Goal: Information Seeking & Learning: Check status

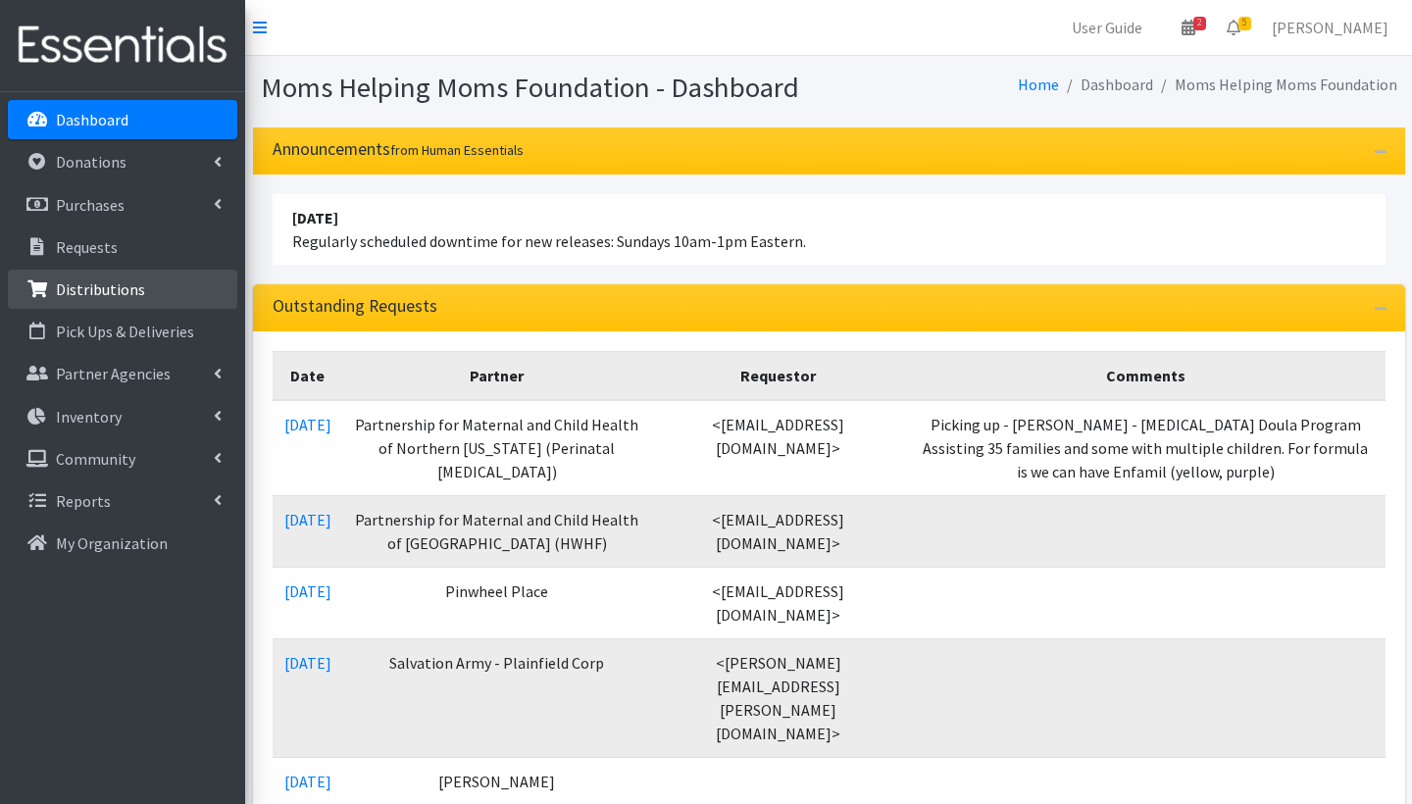
click at [98, 289] on p "Distributions" at bounding box center [100, 289] width 89 height 20
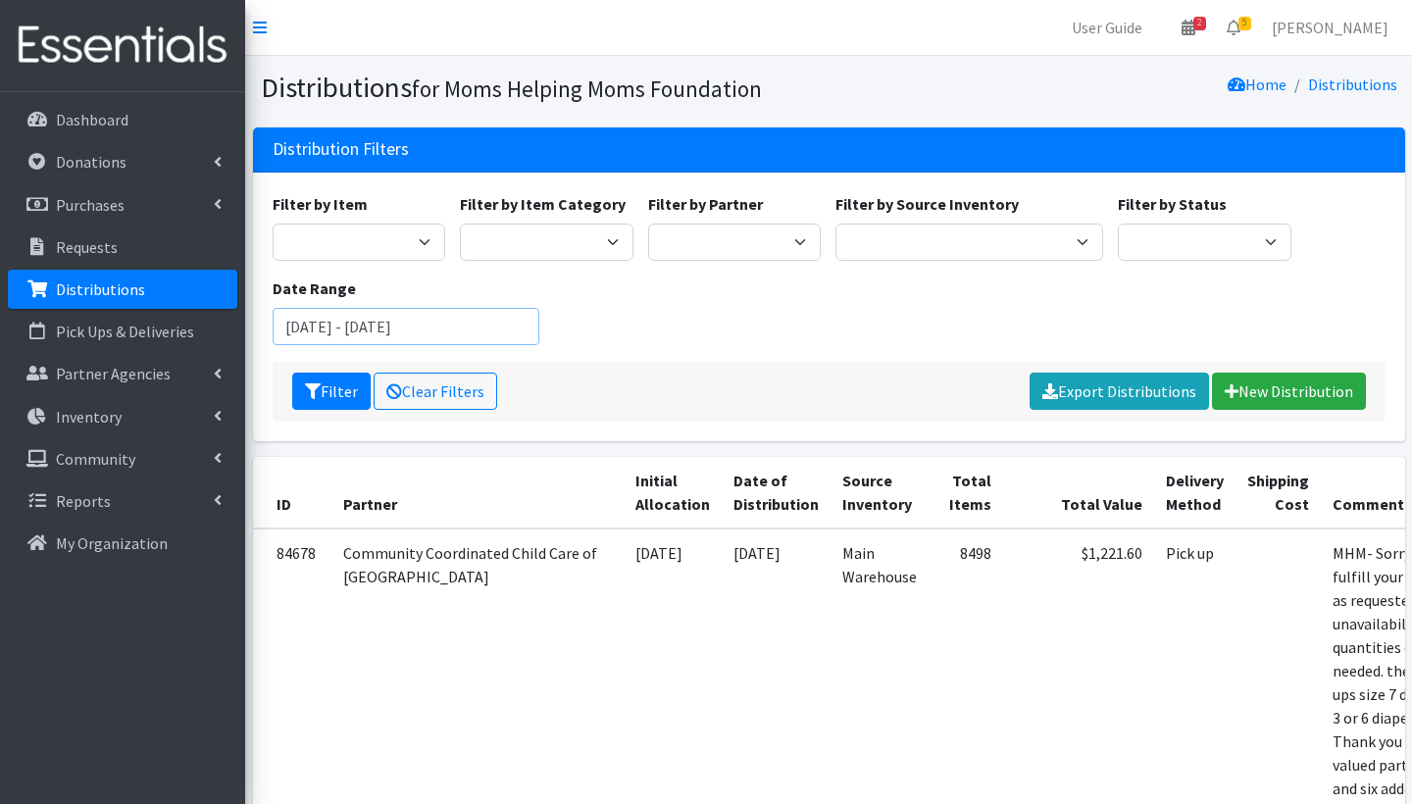
click at [328, 319] on input "July 29, 2025 - October 29, 2025" at bounding box center [407, 326] width 268 height 37
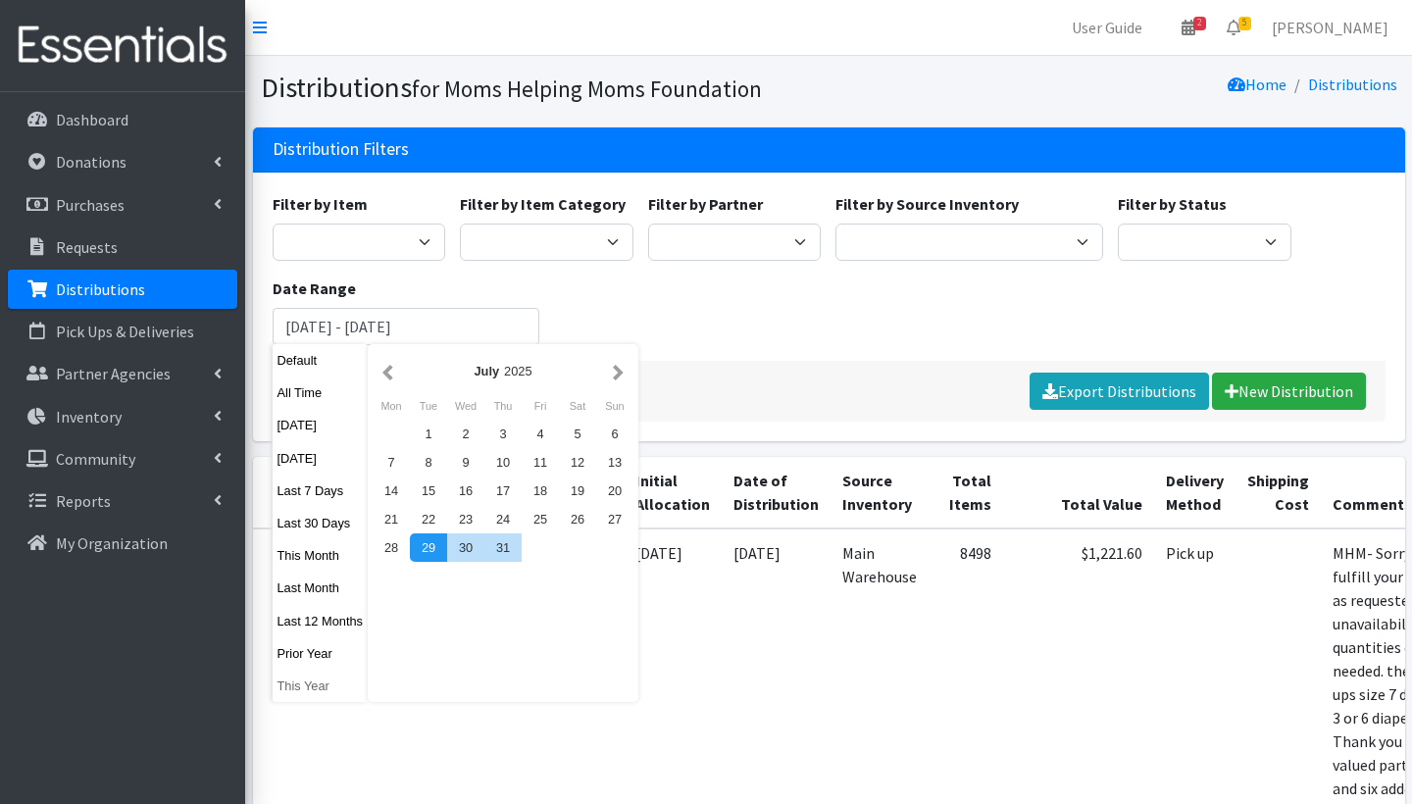
click at [315, 683] on button "This Year" at bounding box center [321, 686] width 96 height 28
type input "January 1, 2025 - December 31, 2025"
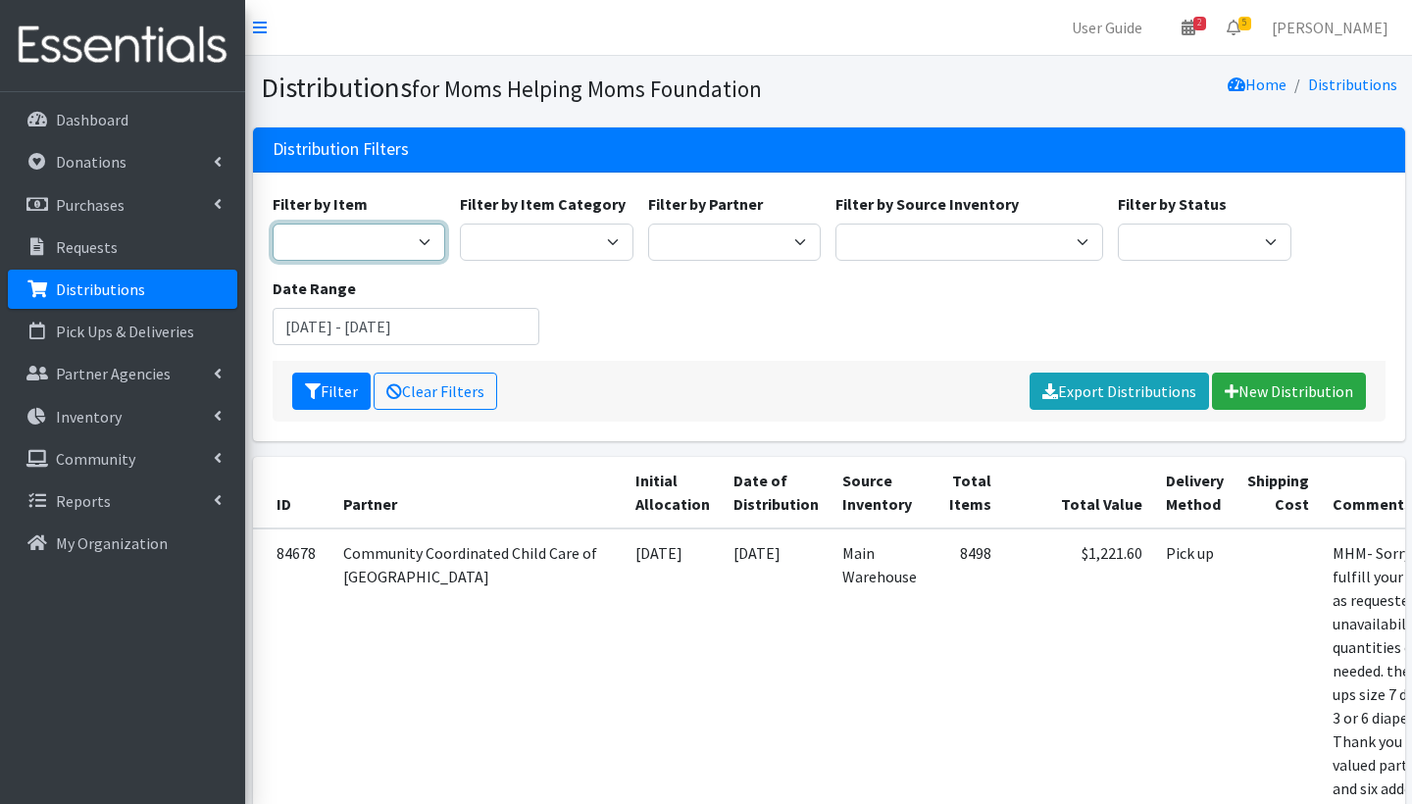
select select "1982"
click at [350, 389] on button "Filter" at bounding box center [331, 391] width 78 height 37
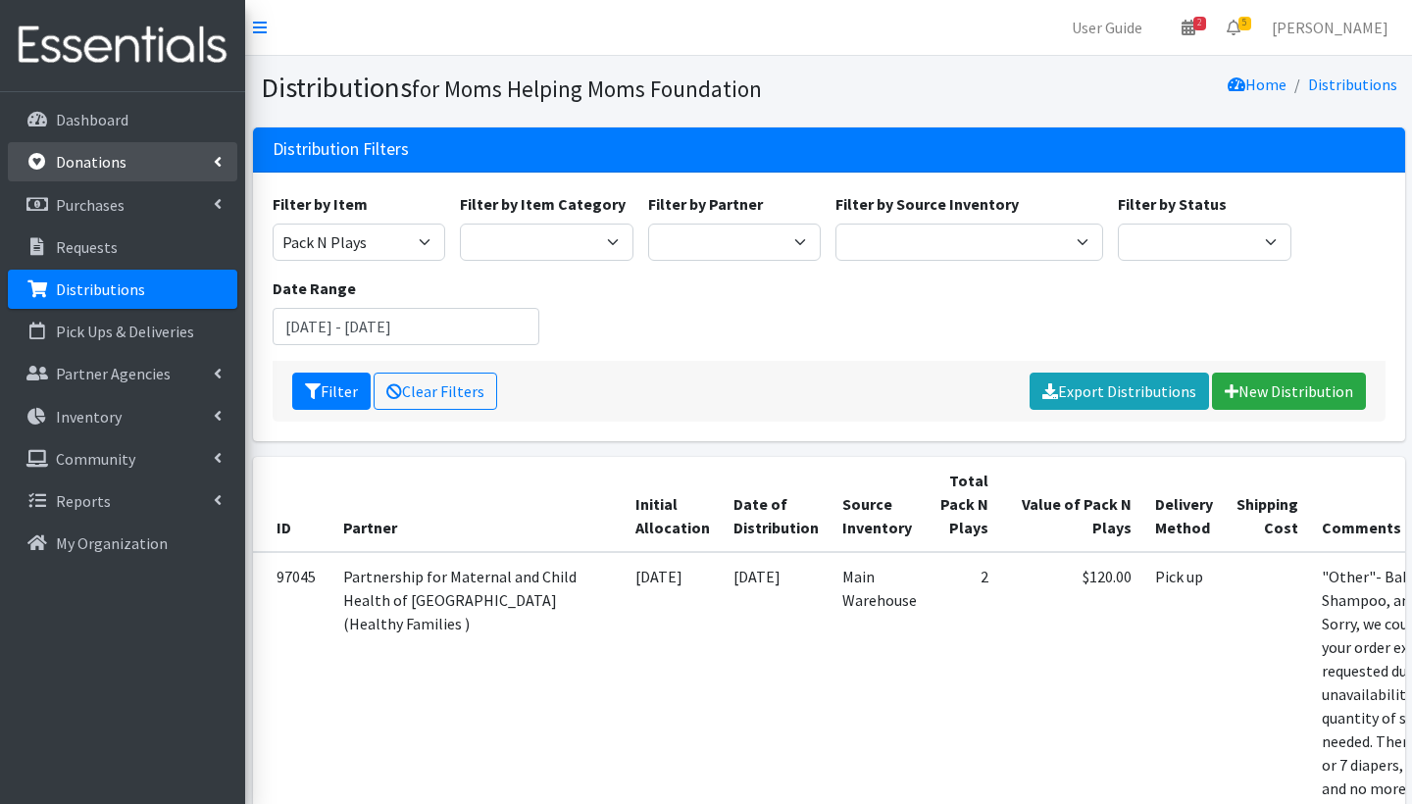
click at [100, 169] on p "Donations" at bounding box center [91, 162] width 71 height 20
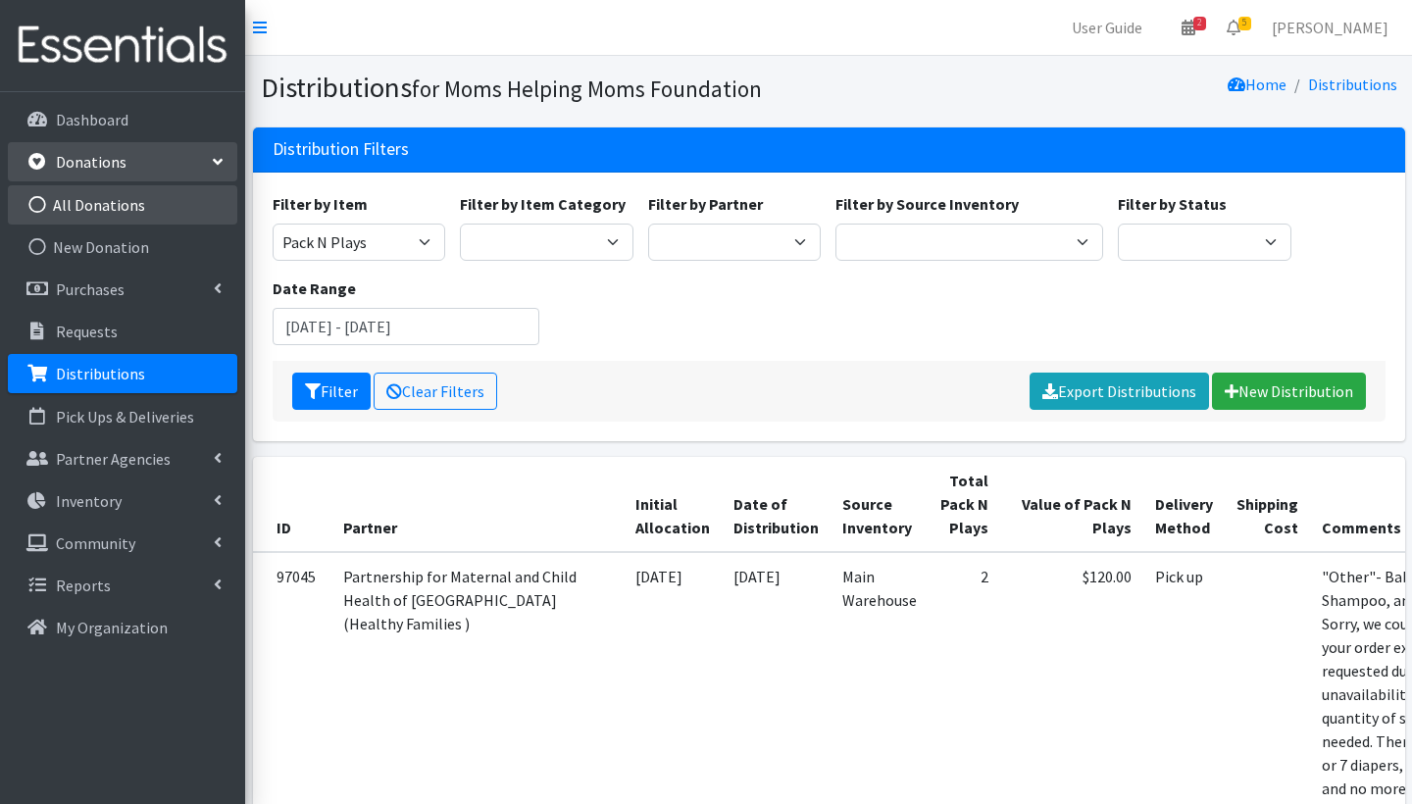
click at [100, 221] on link "All Donations" at bounding box center [122, 204] width 229 height 39
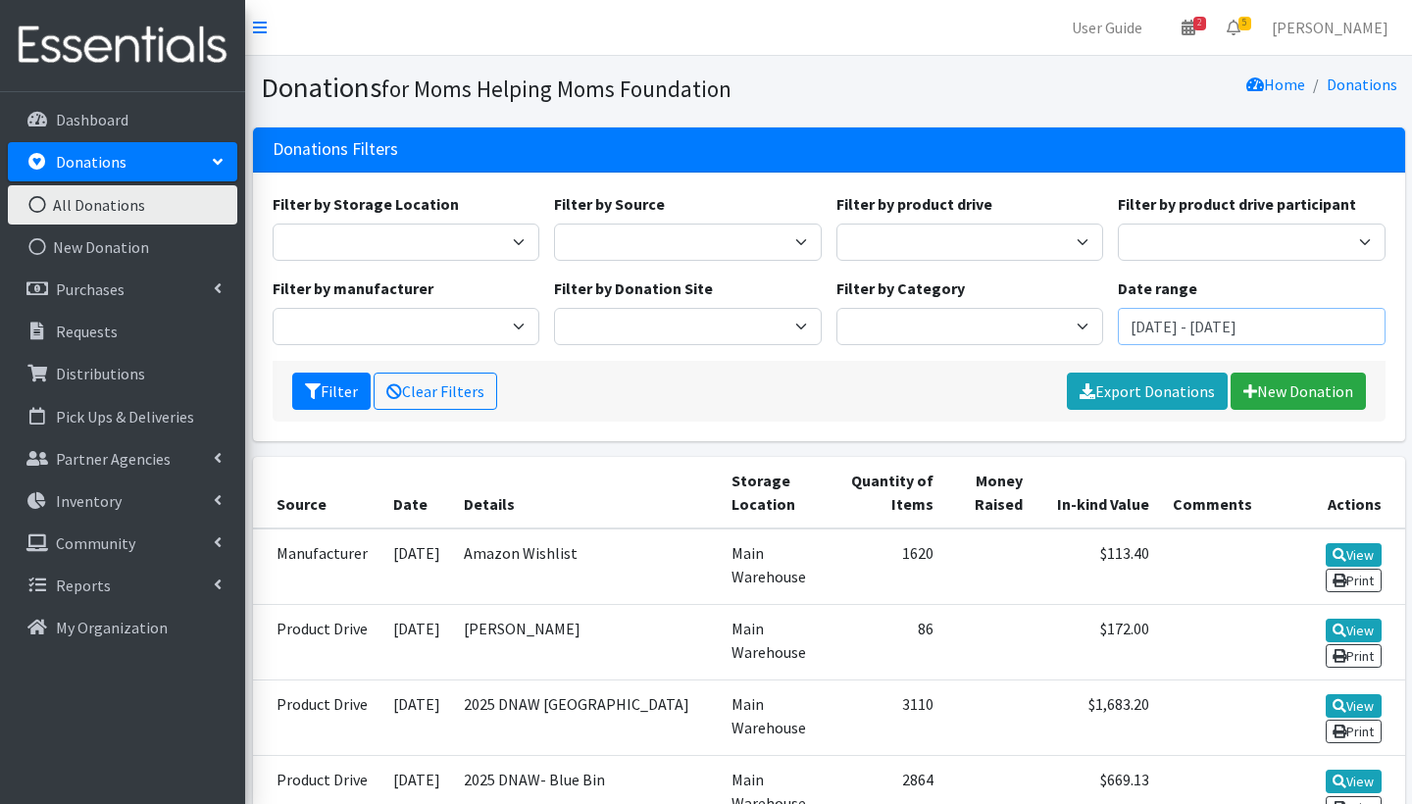
click at [1161, 329] on input "July 29, 2025 - October 29, 2025" at bounding box center [1252, 326] width 268 height 37
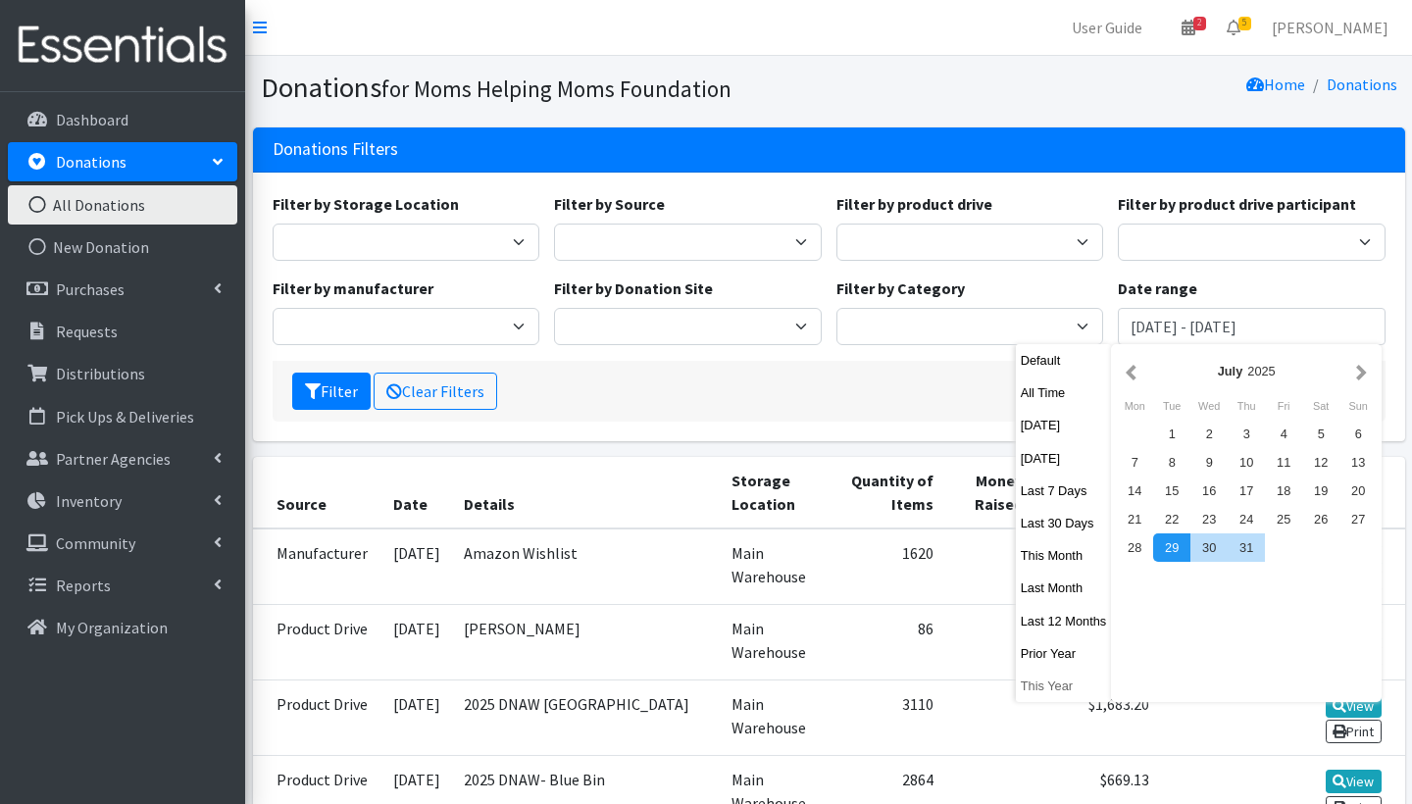
click at [1036, 681] on button "This Year" at bounding box center [1064, 686] width 96 height 28
type input "[DATE] - [DATE]"
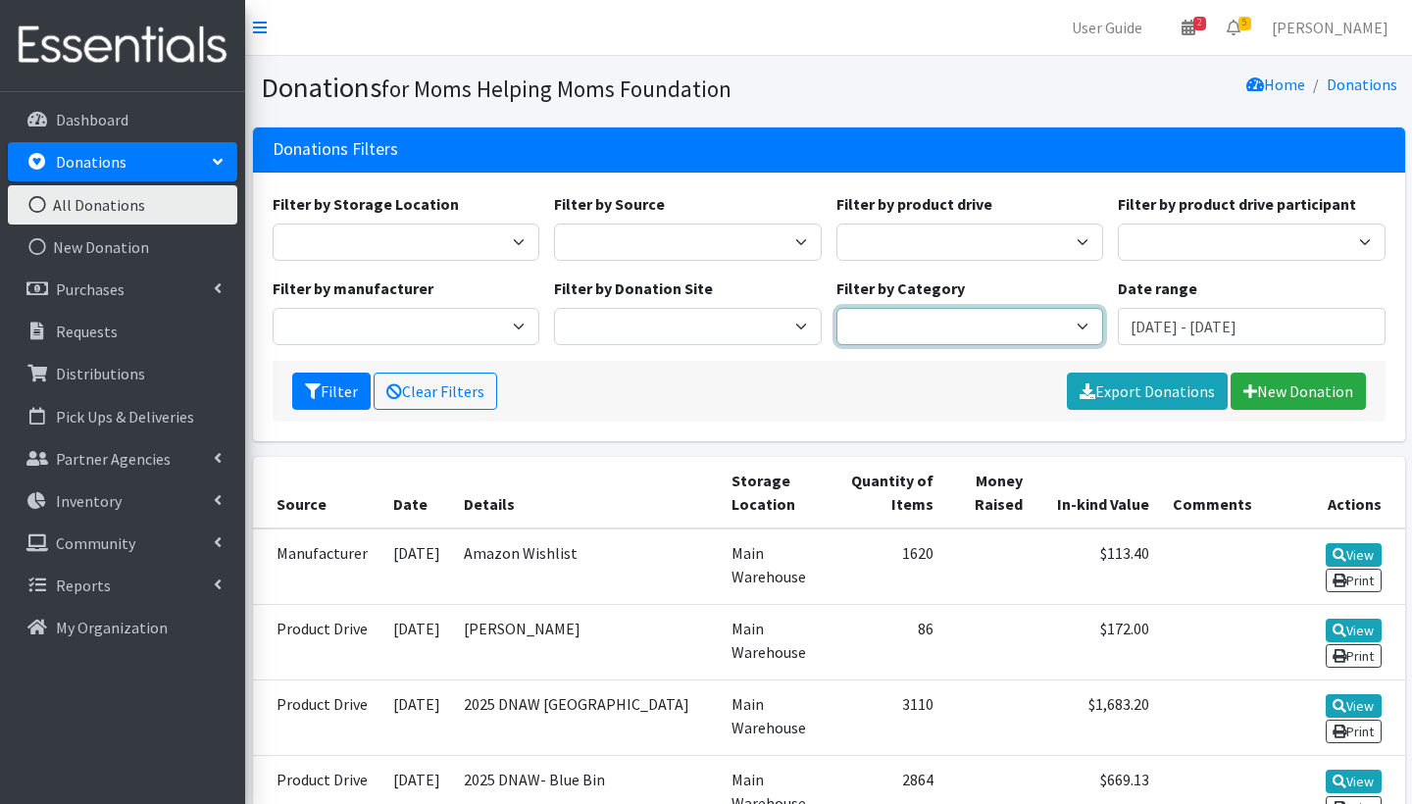
select select "Baby Gear & Other Items"
click at [314, 396] on icon "submit" at bounding box center [313, 391] width 16 height 16
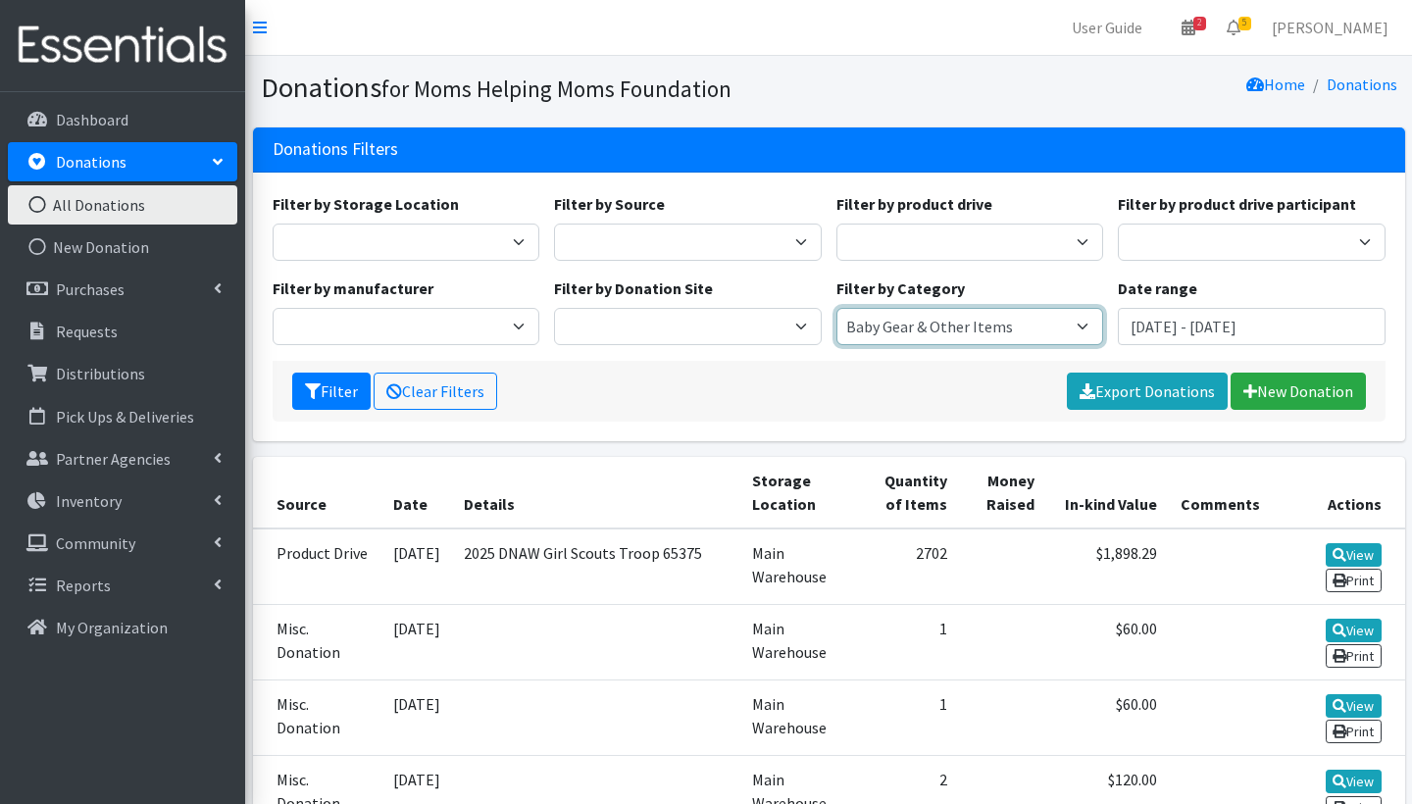
select select
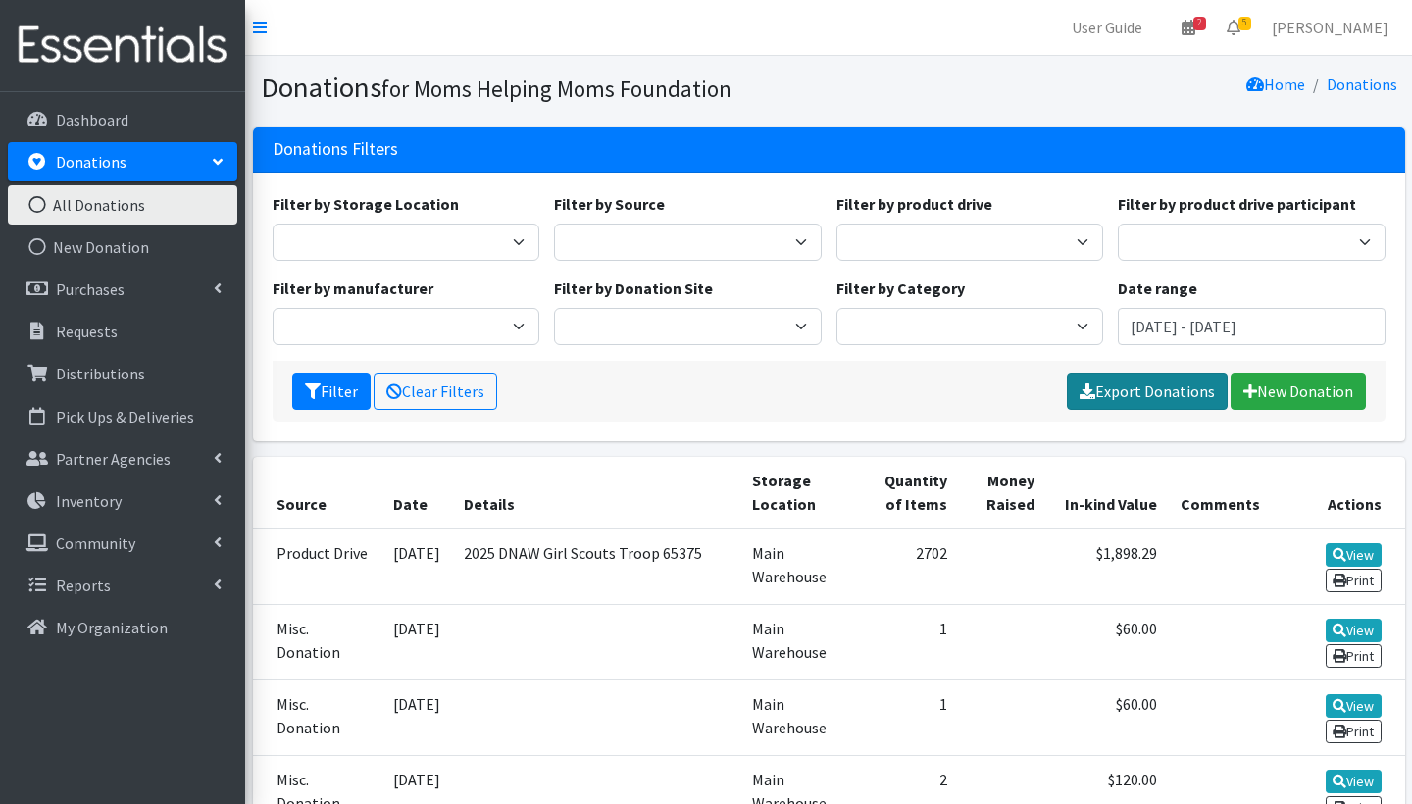
click at [1126, 395] on link "Export Donations" at bounding box center [1147, 391] width 161 height 37
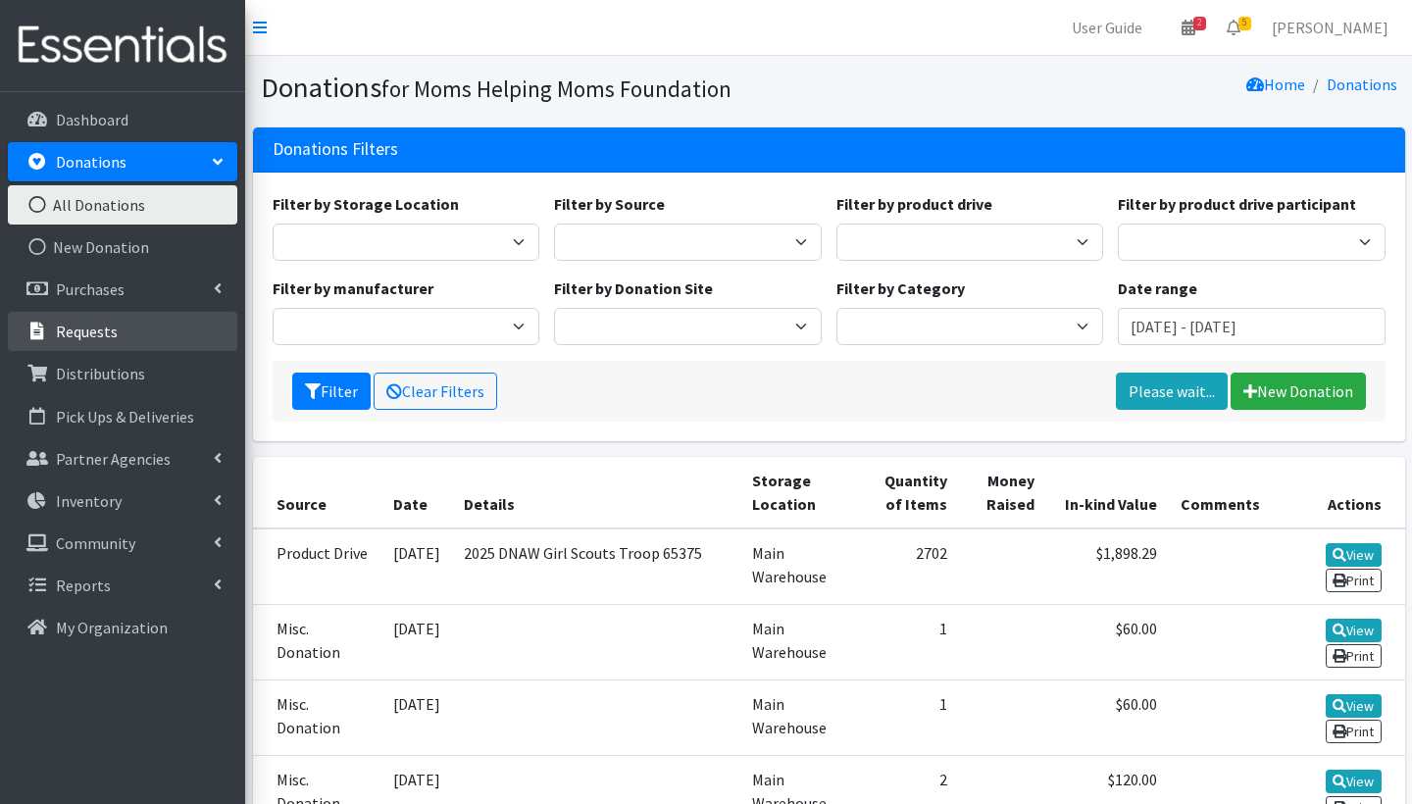
click at [132, 332] on link "Requests" at bounding box center [122, 331] width 229 height 39
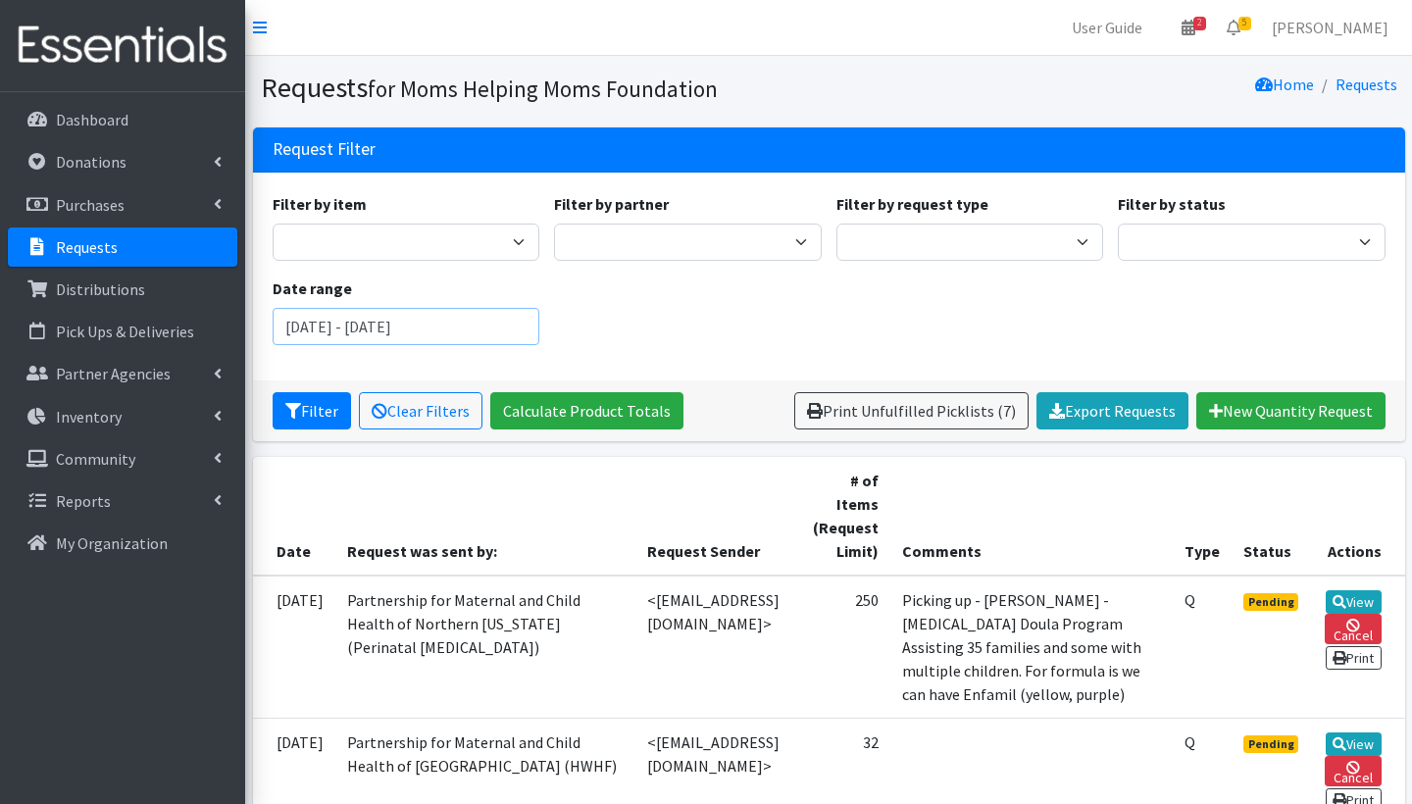
click at [351, 320] on input "July 29, 2025 - October 29, 2025" at bounding box center [407, 326] width 268 height 37
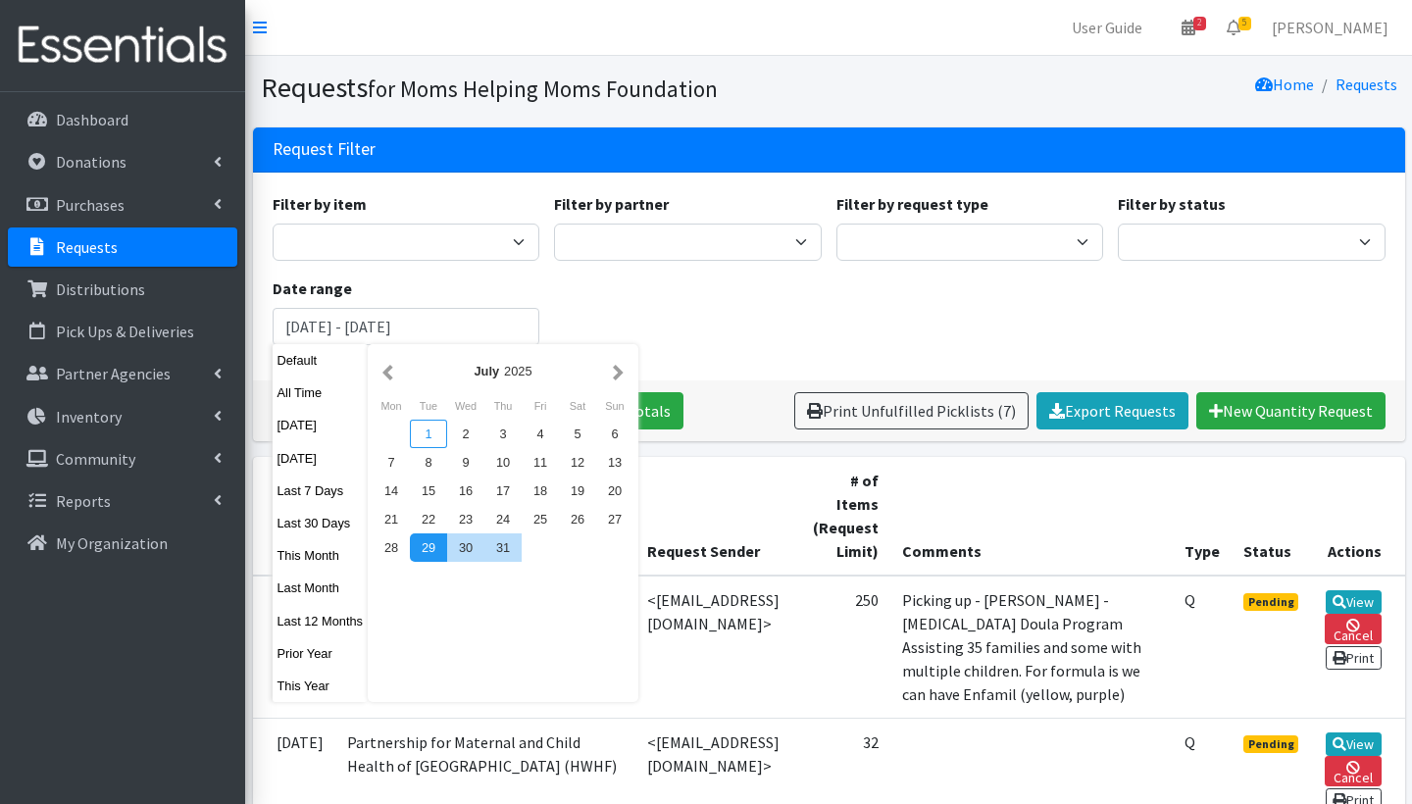
click at [427, 427] on div "1" at bounding box center [428, 434] width 37 height 28
click at [325, 328] on input "July 29, 2025 - October 29, 2025" at bounding box center [407, 326] width 268 height 37
click at [421, 327] on input "July 1, 2025 - October 29, 2025" at bounding box center [407, 326] width 268 height 37
type input "[DATE] - [DATE]"
click at [583, 312] on div "Filter by item Activity Mat Adult Briefs (Large/X-Large) Adult Briefs (Medium/L…" at bounding box center [828, 276] width 1127 height 169
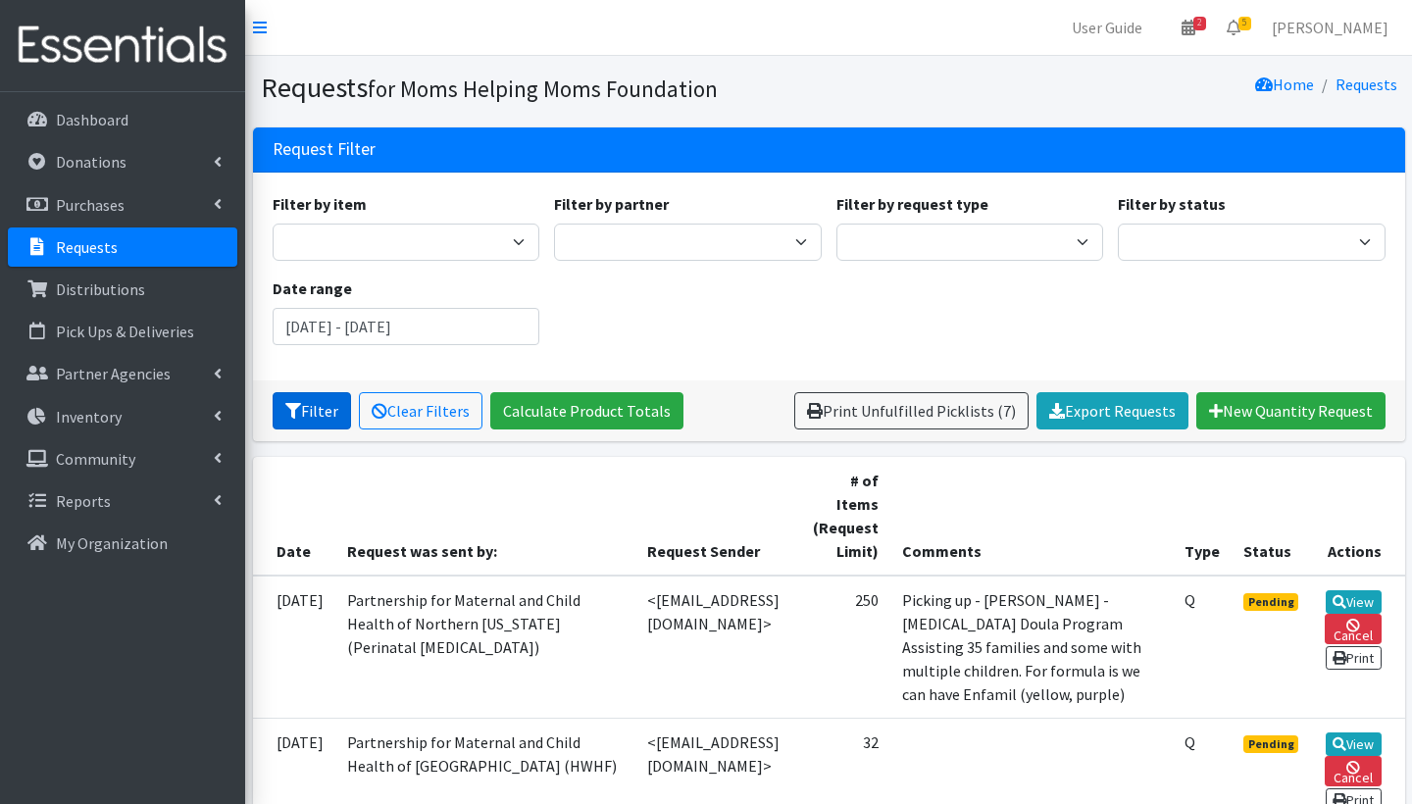
click at [332, 409] on button "Filter" at bounding box center [312, 410] width 78 height 37
click at [1107, 415] on link "Export Requests" at bounding box center [1112, 410] width 152 height 37
click at [983, 76] on div "Home Requests" at bounding box center [1115, 88] width 575 height 34
